Goal: Task Accomplishment & Management: Use online tool/utility

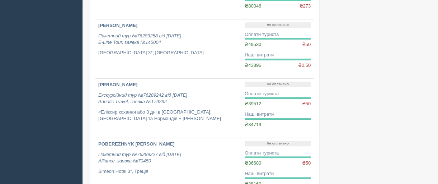
scroll to position [179, 0]
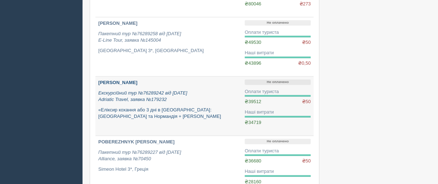
click at [124, 80] on b "[PERSON_NAME]" at bounding box center [117, 82] width 39 height 5
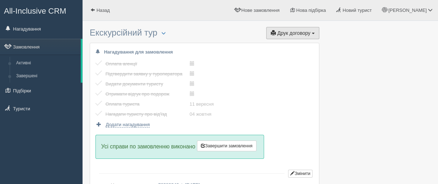
click at [289, 34] on span "Друк договору" at bounding box center [293, 33] width 33 height 6
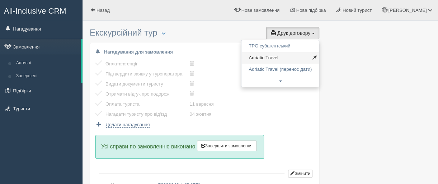
click at [268, 57] on link "Adriatic Travel" at bounding box center [279, 58] width 77 height 12
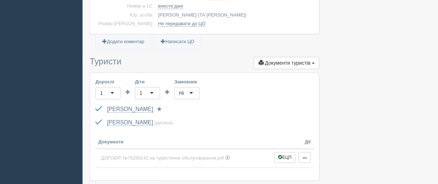
scroll to position [251, 0]
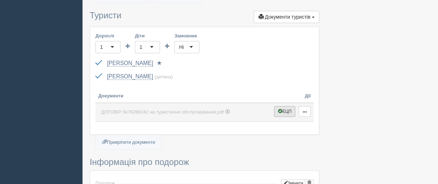
click at [288, 111] on button "ЕЦП" at bounding box center [285, 111] width 22 height 11
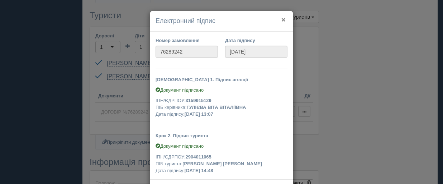
click at [282, 20] on button "×" at bounding box center [284, 20] width 4 height 8
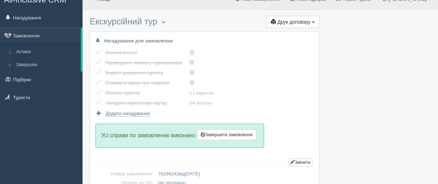
scroll to position [0, 0]
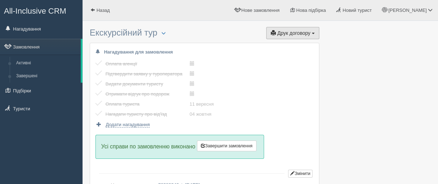
click at [293, 32] on span "Друк договору" at bounding box center [293, 33] width 33 height 6
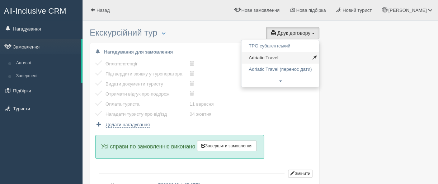
click at [263, 57] on link "Adriatic Travel" at bounding box center [279, 58] width 77 height 12
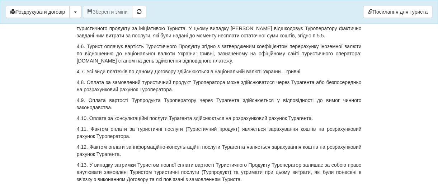
scroll to position [2547, 0]
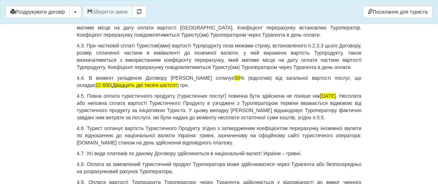
click at [212, 89] on p "4.4. В момент укладення Договору Турист сплачує 50 % (відсотків) від загальної …" at bounding box center [219, 81] width 285 height 14
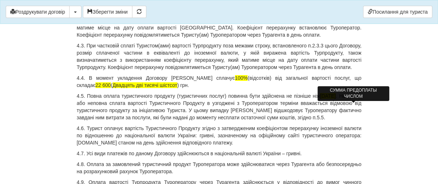
click at [111, 88] on span "22 600" at bounding box center [102, 85] width 15 height 6
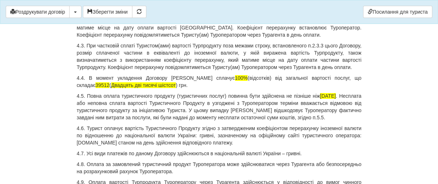
click at [160, 89] on p "4.4. В момент укладення Договору Турист сплачує 100% (відсотків) від загальної …" at bounding box center [219, 81] width 285 height 14
click at [360, 116] on p "4.5. Повна оплата туристичного продукту (туристичних послуг) повинна бути здійс…" at bounding box center [219, 106] width 285 height 29
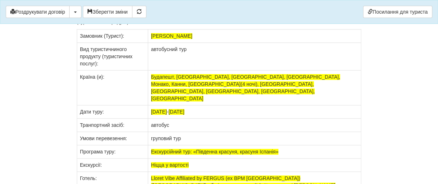
scroll to position [5632, 0]
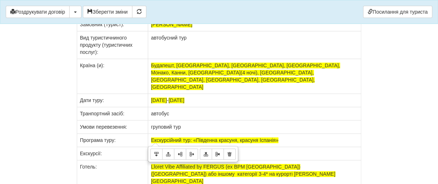
click at [279, 94] on td "Будапешт, [GEOGRAPHIC_DATA], [GEOGRAPHIC_DATA], [GEOGRAPHIC_DATA], Монако, Канн…" at bounding box center [254, 76] width 213 height 35
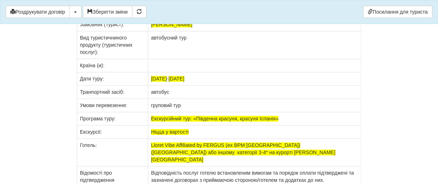
click at [156, 72] on td at bounding box center [254, 65] width 213 height 13
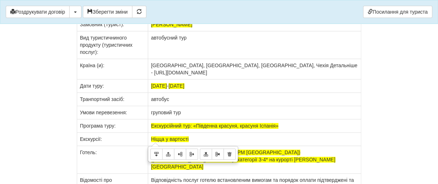
click at [226, 79] on td "[GEOGRAPHIC_DATA], [GEOGRAPHIC_DATA], [GEOGRAPHIC_DATA], Чехія Детальніше - [UR…" at bounding box center [254, 69] width 213 height 20
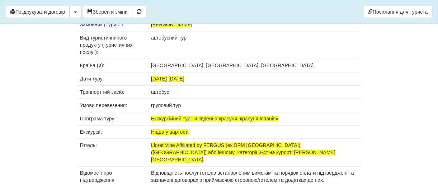
click at [206, 85] on td "[DATE] - [DATE]" at bounding box center [254, 78] width 213 height 13
click at [184, 81] on span "[DATE]" at bounding box center [177, 79] width 16 height 6
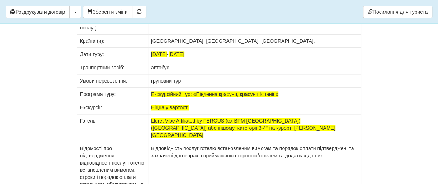
scroll to position [5668, 0]
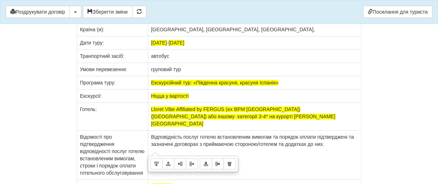
click at [281, 89] on td "Екскурсійний тур: «Південна красуня, красуня Іспанія»" at bounding box center [254, 82] width 213 height 13
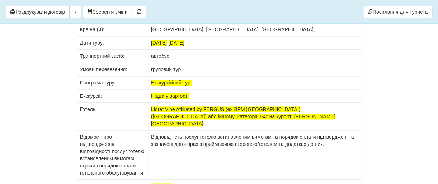
click at [201, 89] on td "Екскурсійний тур:" at bounding box center [254, 82] width 213 height 13
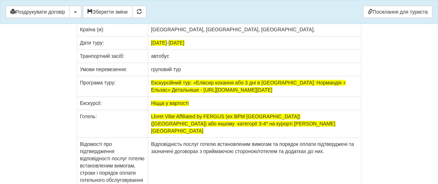
click at [192, 96] on td "Екскурсійний тур: «Еліксир кохання або 3 дні в [GEOGRAPHIC_DATA]: Нормандія + Е…" at bounding box center [254, 86] width 213 height 20
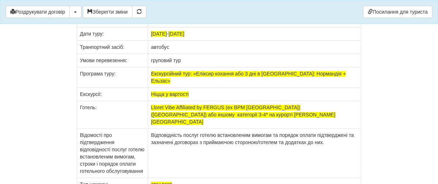
scroll to position [5704, 0]
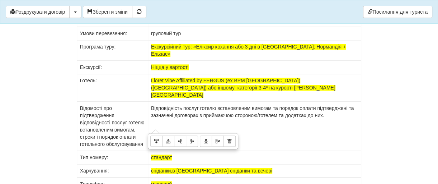
click at [194, 74] on td "Ніцца у вартості" at bounding box center [254, 67] width 213 height 13
click at [158, 74] on td at bounding box center [254, 67] width 213 height 13
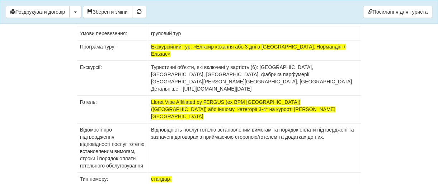
click at [321, 95] on td "Туристичні об'єкти, які включені у вартість (6): [GEOGRAPHIC_DATA], [GEOGRAPHIC…" at bounding box center [254, 78] width 213 height 35
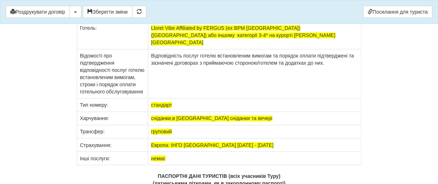
scroll to position [5776, 0]
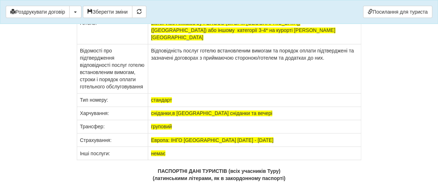
click at [240, 44] on td "Lloret Vibe Affiliated by FERGUS (ex BPM [GEOGRAPHIC_DATA]) ([GEOGRAPHIC_DATA])…" at bounding box center [254, 31] width 213 height 28
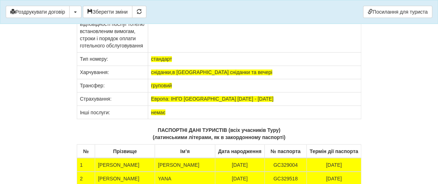
scroll to position [5811, 0]
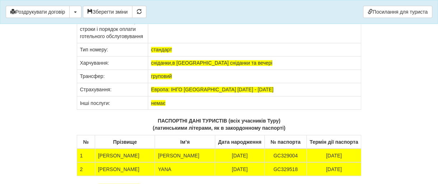
click at [238, 70] on td "сніданки,в [GEOGRAPHIC_DATA] сніданки та вечері" at bounding box center [254, 62] width 213 height 13
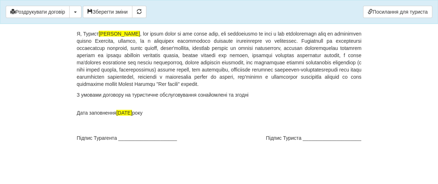
scroll to position [6010, 0]
click at [104, 11] on button "Зберегти зміни" at bounding box center [108, 12] width 50 height 12
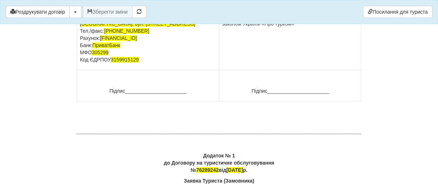
scroll to position [5436, 0]
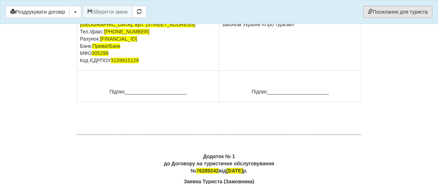
click at [390, 10] on link "Посилання для туриста" at bounding box center [397, 12] width 69 height 12
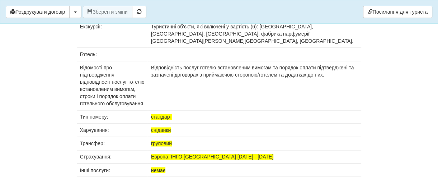
scroll to position [5632, 0]
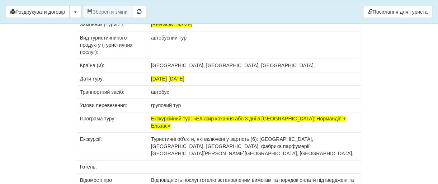
click at [192, 14] on p "Я, громадянин (ка) [PERSON_NAME] замовляю у [GEOGRAPHIC_DATA] організацію створ…" at bounding box center [219, 7] width 285 height 14
click at [192, 14] on p "Я, громадянин (ка) HONCHARENKO KRYSTYNA замовляю у Туроператора організацію ств…" at bounding box center [219, 7] width 285 height 14
